Goal: Transaction & Acquisition: Purchase product/service

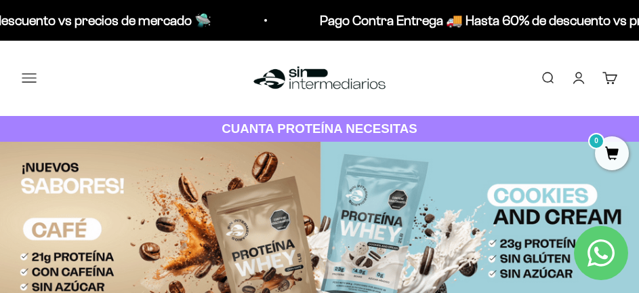
click at [22, 74] on button "Menú" at bounding box center [29, 77] width 15 height 15
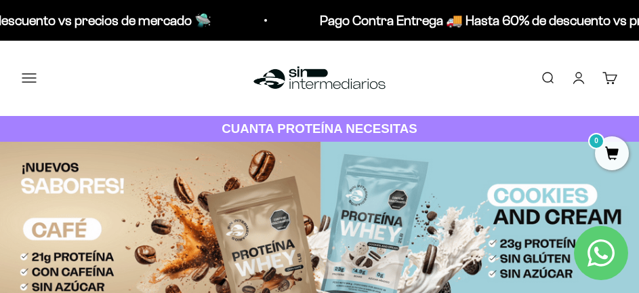
click at [578, 76] on link "Iniciar sesión" at bounding box center [578, 77] width 15 height 15
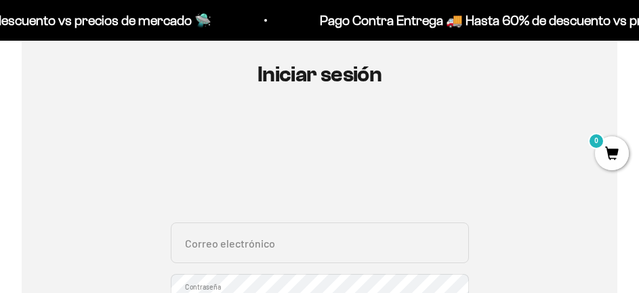
scroll to position [203, 0]
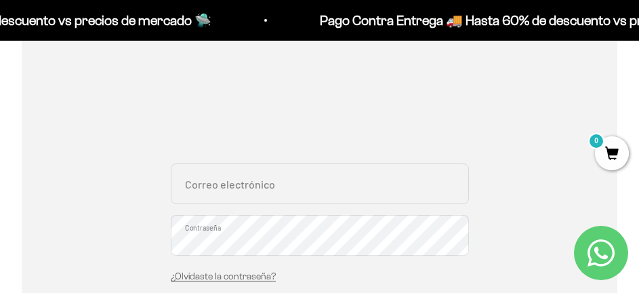
click at [248, 192] on input "Correo electrónico" at bounding box center [320, 183] width 298 height 41
type input "saroap@unal.edu.co"
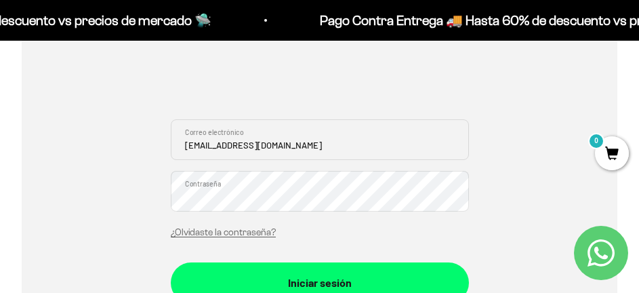
scroll to position [271, 0]
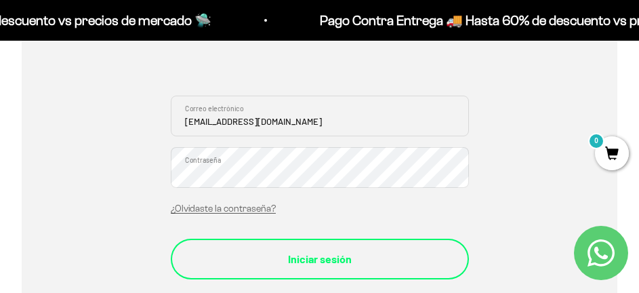
click at [359, 249] on button "Iniciar sesión" at bounding box center [320, 258] width 298 height 41
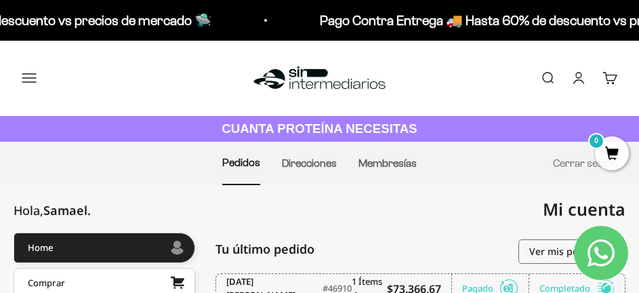
click at [26, 81] on button "Menú" at bounding box center [29, 77] width 15 height 15
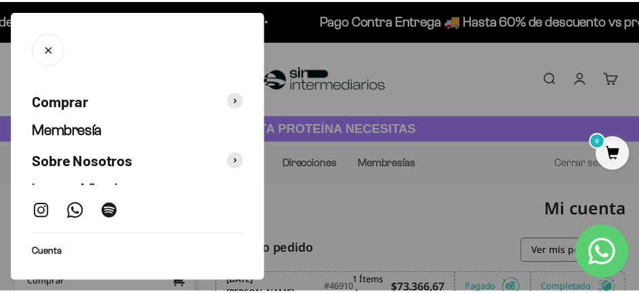
scroll to position [41, 0]
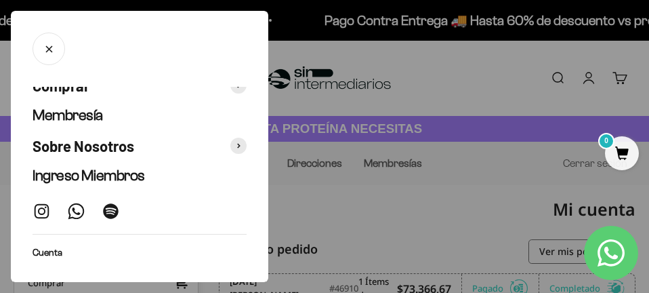
click at [369, 205] on div at bounding box center [324, 146] width 649 height 293
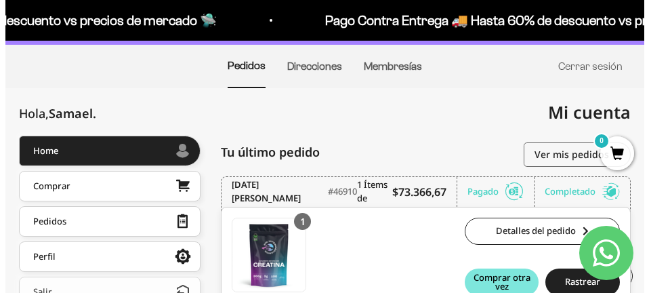
scroll to position [0, 0]
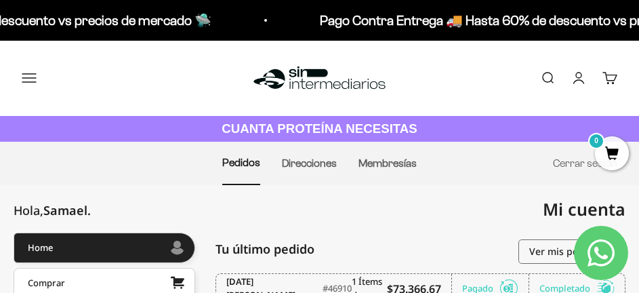
click at [27, 70] on button "Menú" at bounding box center [29, 77] width 15 height 15
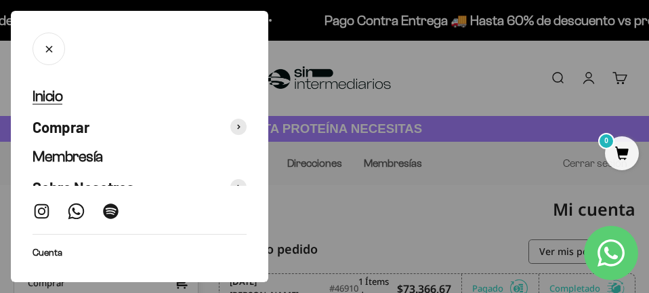
click at [58, 97] on span "Inicio" at bounding box center [48, 95] width 30 height 17
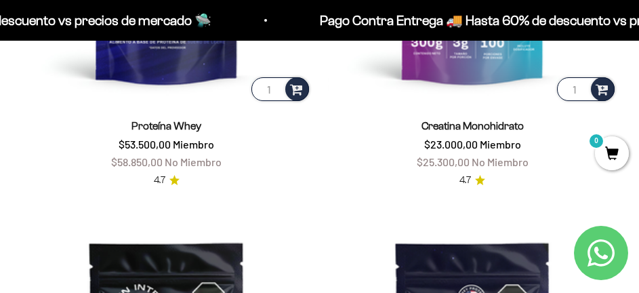
scroll to position [678, 0]
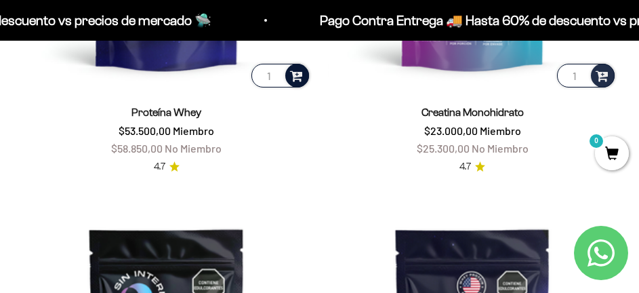
click at [296, 82] on span at bounding box center [296, 75] width 13 height 16
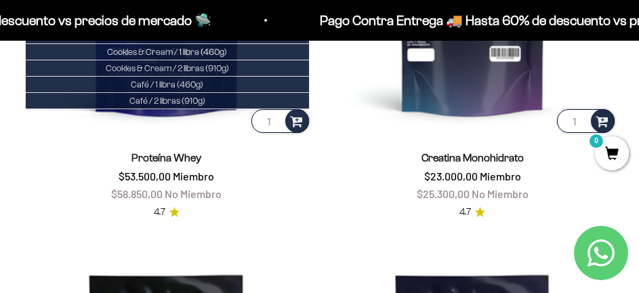
scroll to position [542, 0]
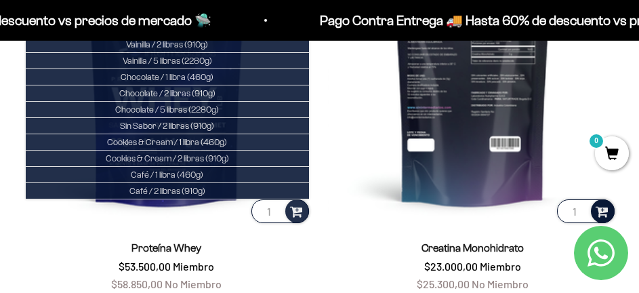
click at [601, 208] on span at bounding box center [602, 211] width 13 height 16
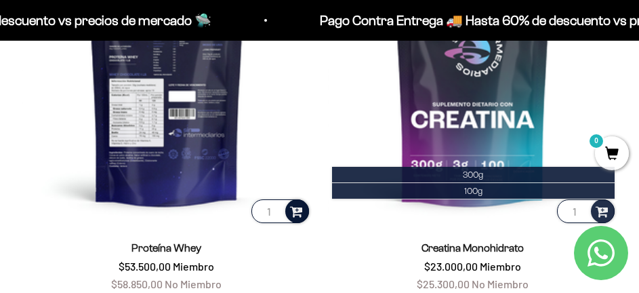
click at [304, 209] on div at bounding box center [297, 211] width 24 height 24
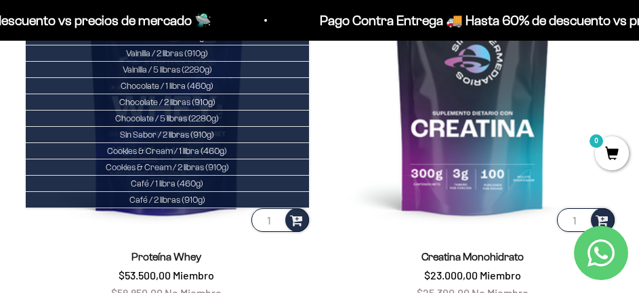
scroll to position [474, 0]
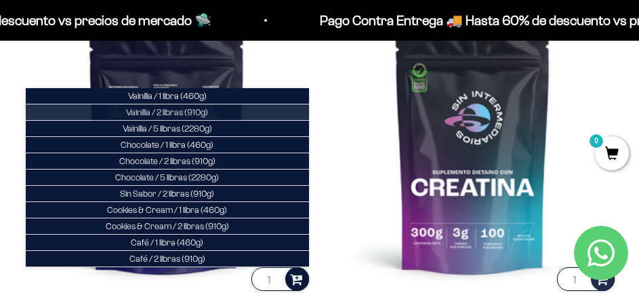
click at [205, 112] on span "Vainilla / 2 libras (910g)" at bounding box center [167, 112] width 82 height 10
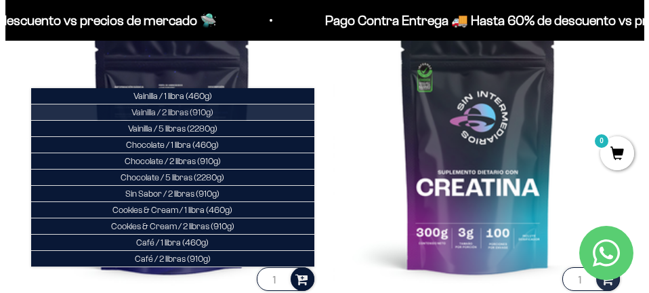
scroll to position [478, 0]
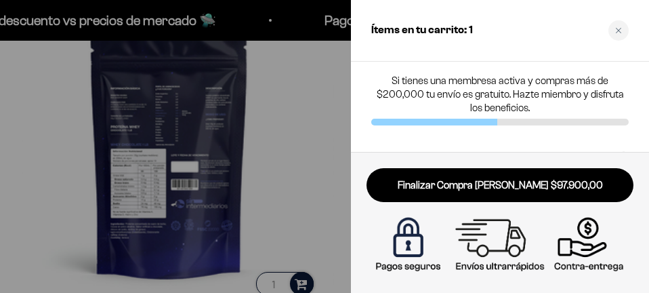
click at [60, 173] on div at bounding box center [324, 146] width 649 height 293
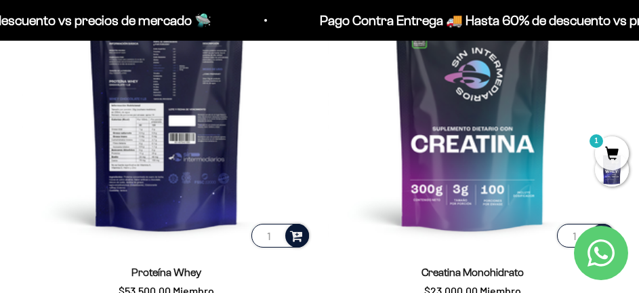
scroll to position [542, 0]
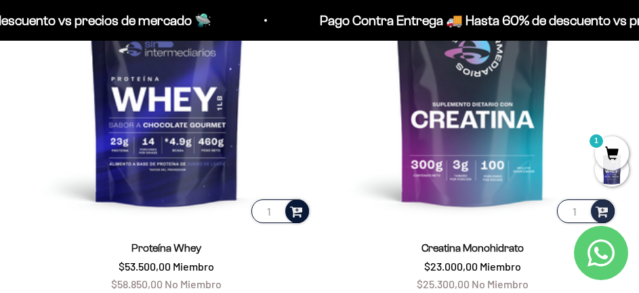
click at [293, 216] on span at bounding box center [296, 211] width 13 height 16
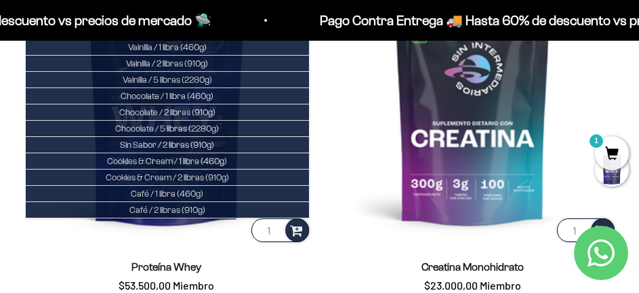
scroll to position [474, 0]
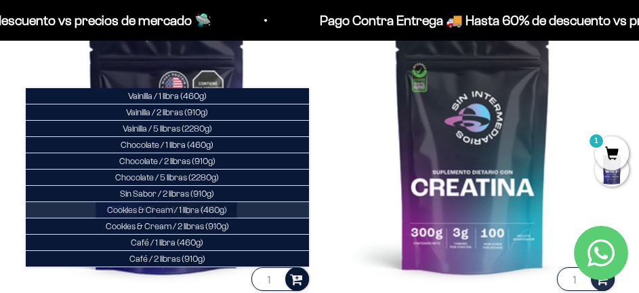
click at [228, 210] on li "Cookies & Cream / 1 libra (460g)" at bounding box center [167, 210] width 283 height 16
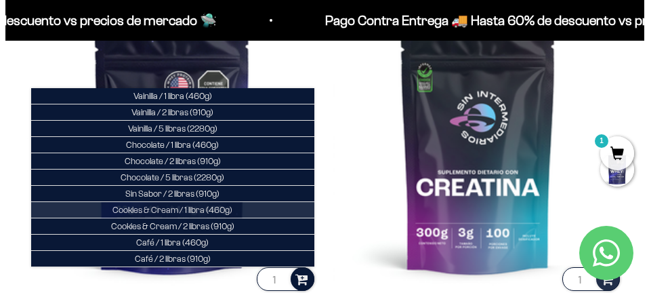
scroll to position [478, 0]
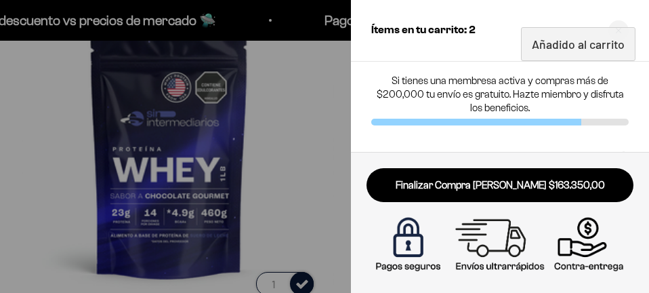
click at [326, 181] on div at bounding box center [324, 146] width 649 height 293
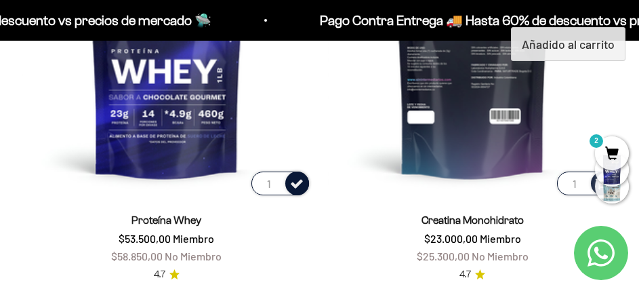
scroll to position [610, 0]
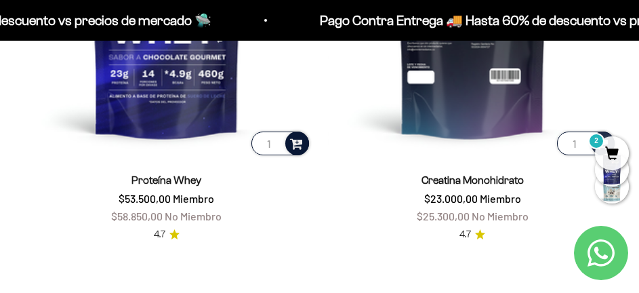
click at [564, 148] on input "1" at bounding box center [586, 143] width 58 height 24
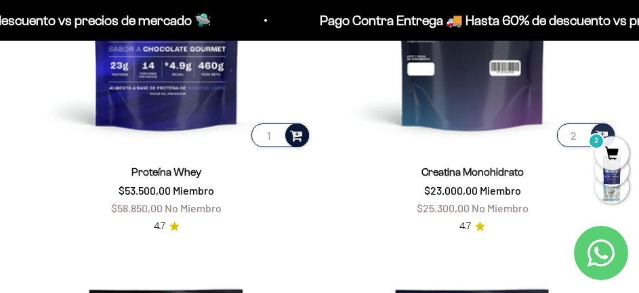
type input "1"
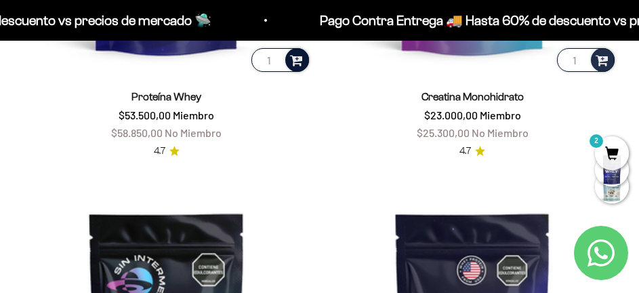
scroll to position [678, 0]
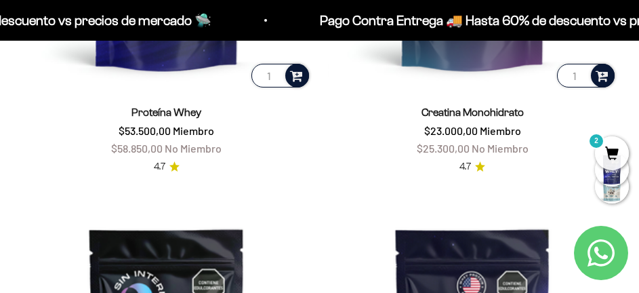
click at [603, 74] on span at bounding box center [602, 75] width 13 height 16
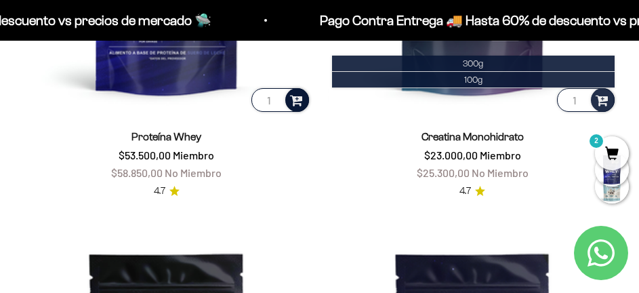
scroll to position [610, 0]
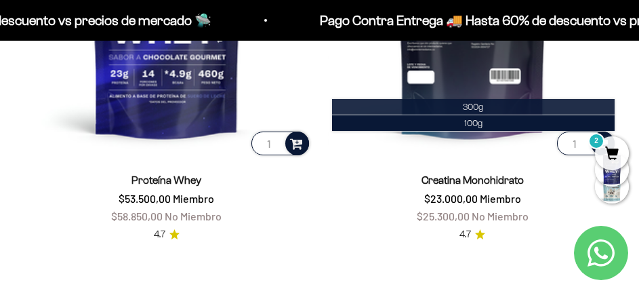
click at [483, 106] on span "300g" at bounding box center [473, 107] width 20 height 10
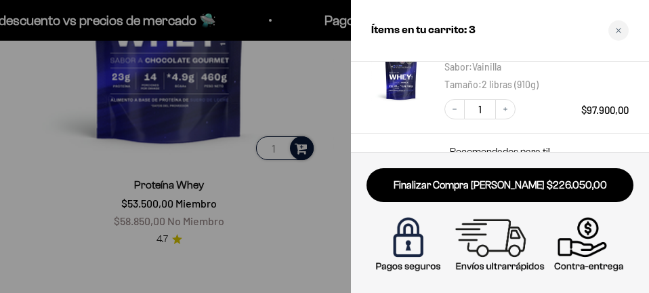
scroll to position [271, 0]
click at [102, 137] on div at bounding box center [324, 146] width 649 height 293
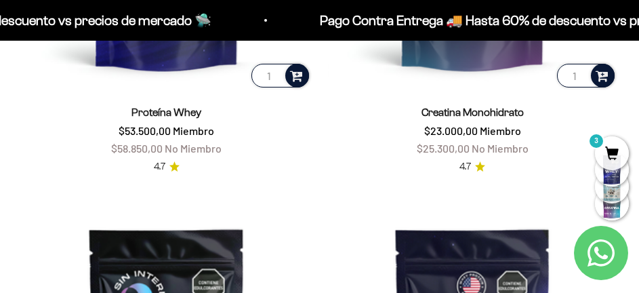
click at [615, 154] on span "3" at bounding box center [612, 153] width 34 height 34
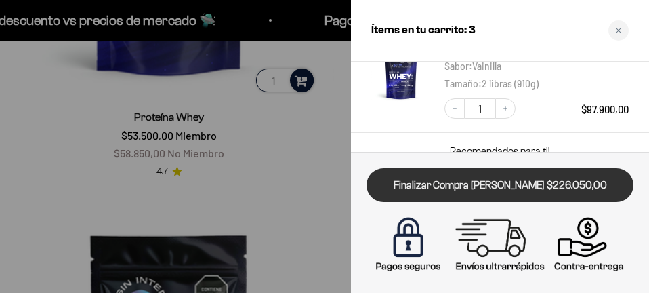
click at [517, 179] on link "Finalizar Compra Segura $226.050,00" at bounding box center [500, 185] width 267 height 35
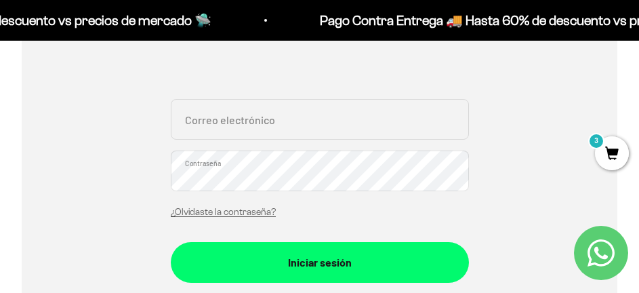
scroll to position [271, 0]
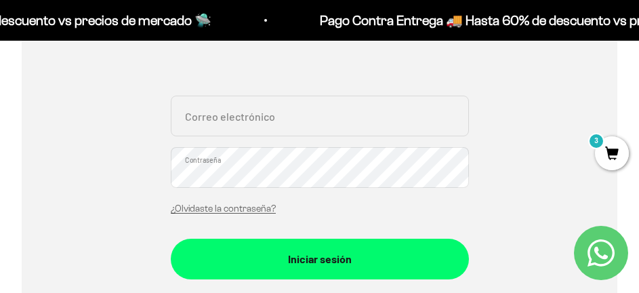
click at [322, 104] on input "Correo electrónico" at bounding box center [320, 116] width 298 height 41
type input "saroap@unal.edu.co"
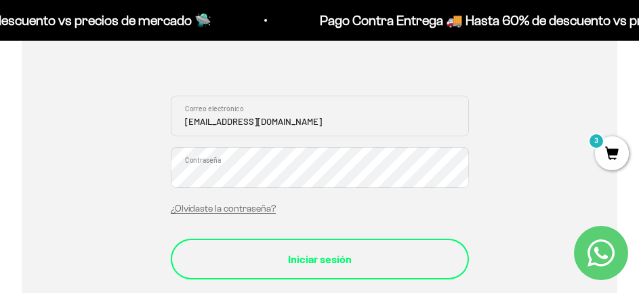
click at [365, 252] on div "Iniciar sesión" at bounding box center [320, 259] width 244 height 18
